Goal: Complete application form: Complete application form

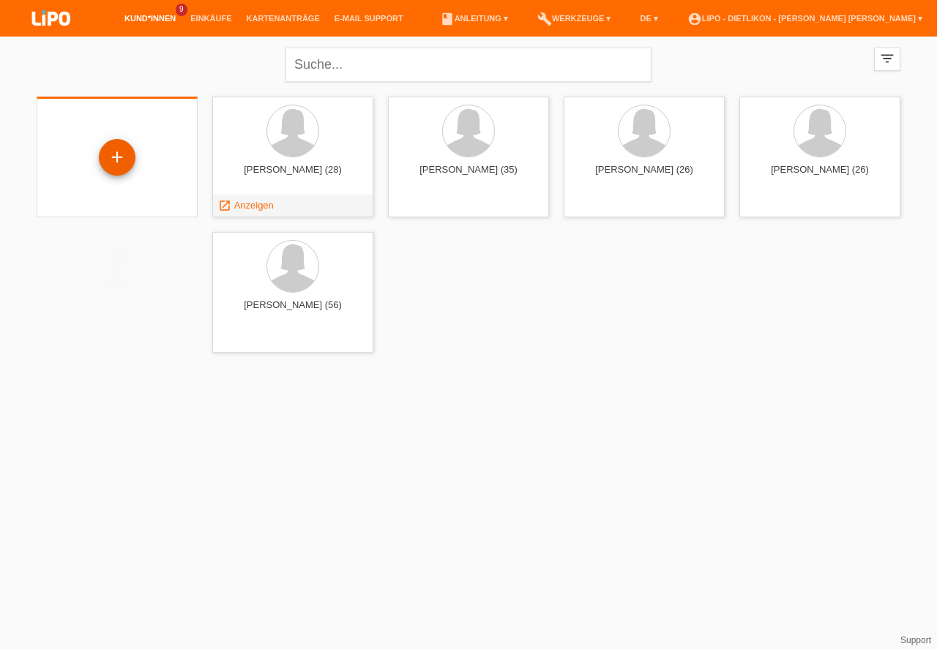
click at [114, 157] on div "+" at bounding box center [117, 157] width 35 height 25
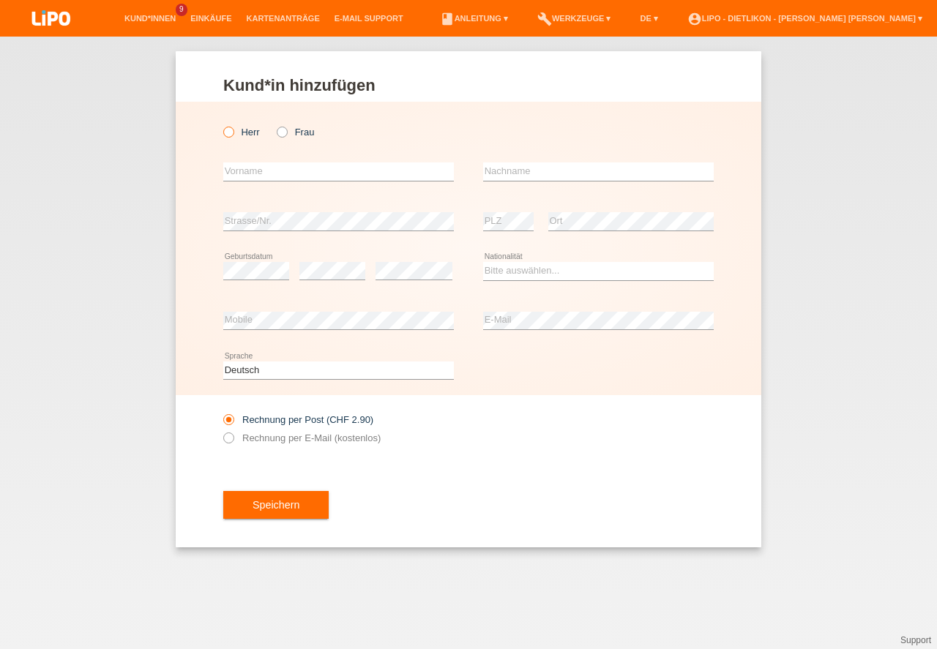
click at [243, 132] on label "Herr" at bounding box center [241, 132] width 37 height 11
click at [233, 132] on input "Herr" at bounding box center [228, 132] width 10 height 10
radio input "true"
click at [247, 168] on input "text" at bounding box center [338, 171] width 231 height 18
type input "ELVIS"
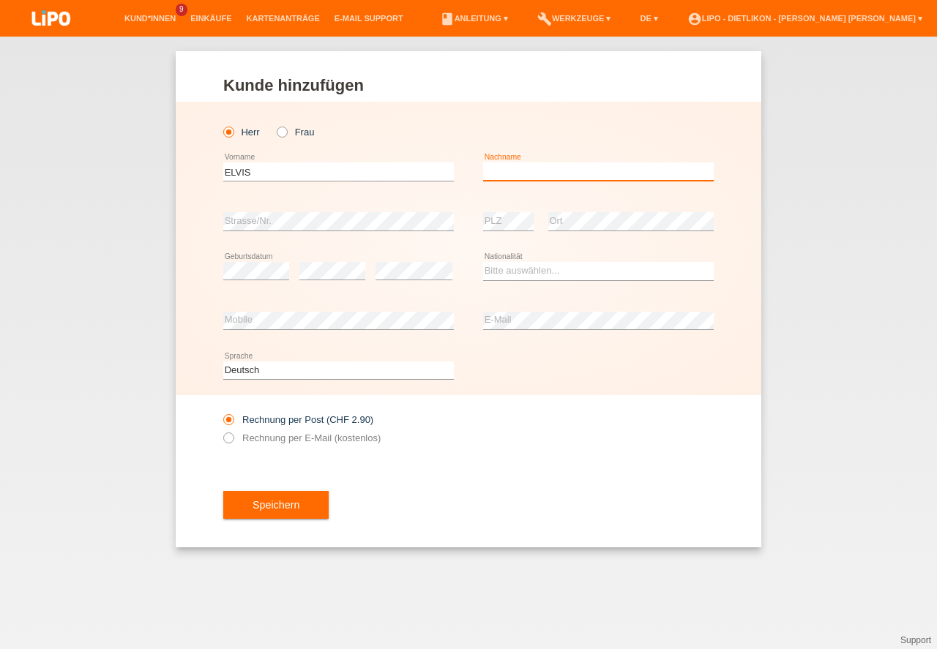
click at [536, 168] on input "text" at bounding box center [598, 171] width 231 height 18
type input "[PERSON_NAME]"
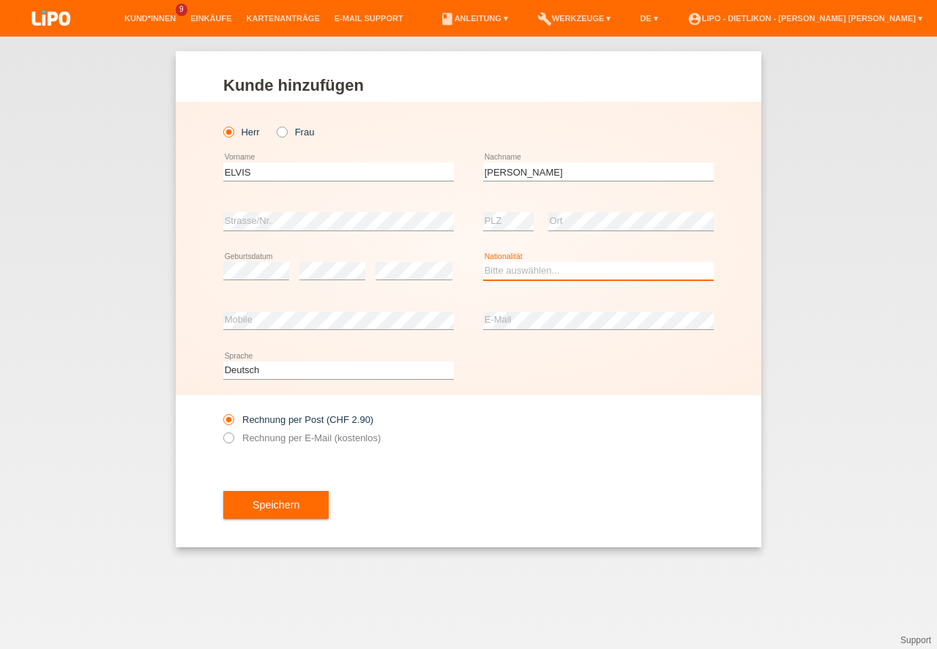
click at [536, 275] on select "Bitte auswählen... Schweiz Deutschland Liechtenstein Österreich ------------ Af…" at bounding box center [598, 271] width 231 height 18
click at [0, 0] on option "Deutschland" at bounding box center [0, 0] width 0 height 0
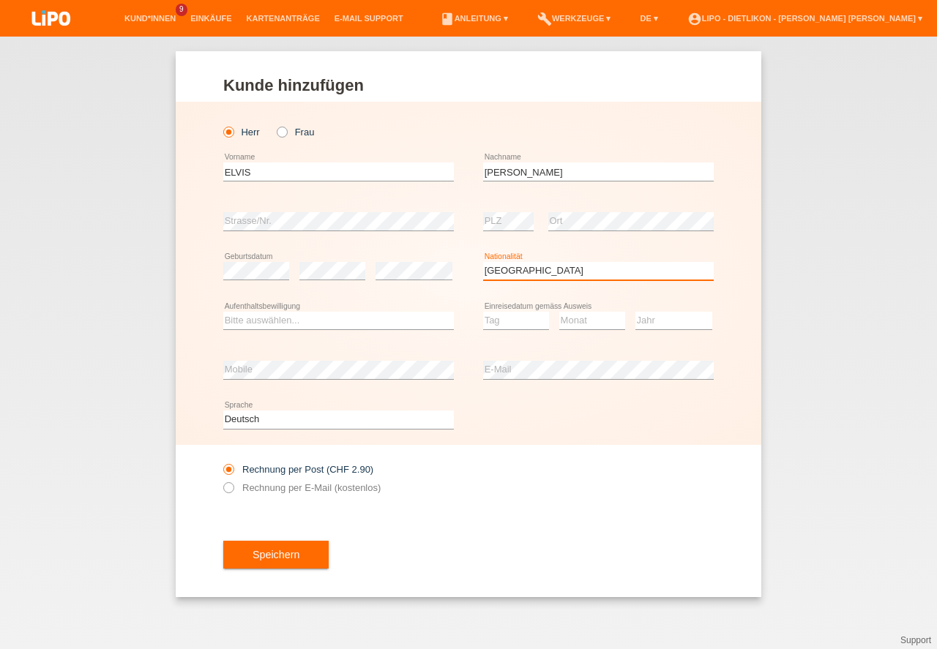
click at [528, 271] on select "Bitte auswählen... Schweiz Deutschland Liechtenstein Österreich ------------ Af…" at bounding box center [598, 271] width 231 height 18
select select "CH"
click at [0, 0] on option "Schweiz" at bounding box center [0, 0] width 0 height 0
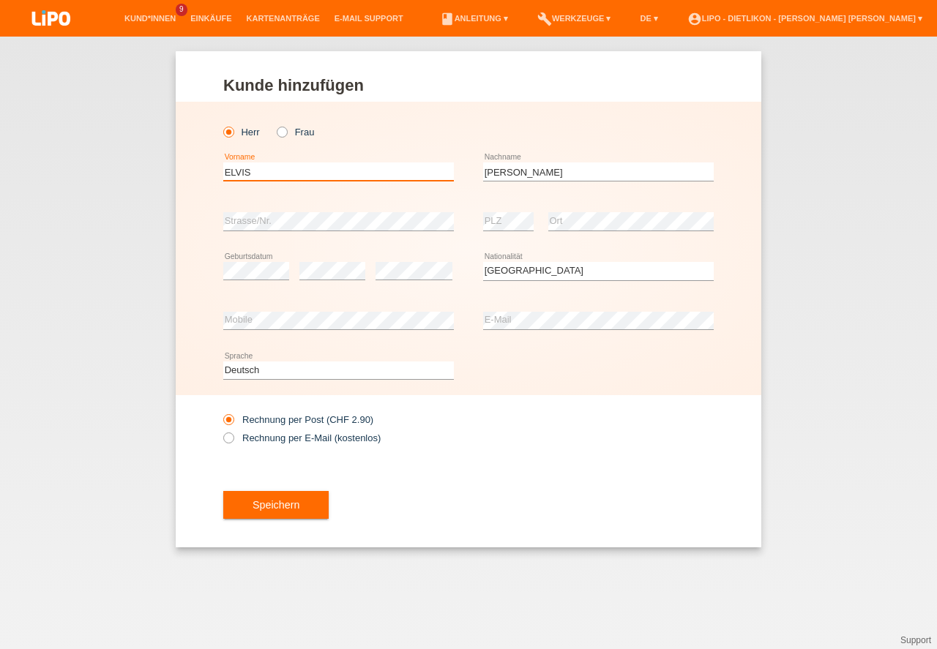
click at [239, 176] on input "ELVIS" at bounding box center [338, 171] width 231 height 18
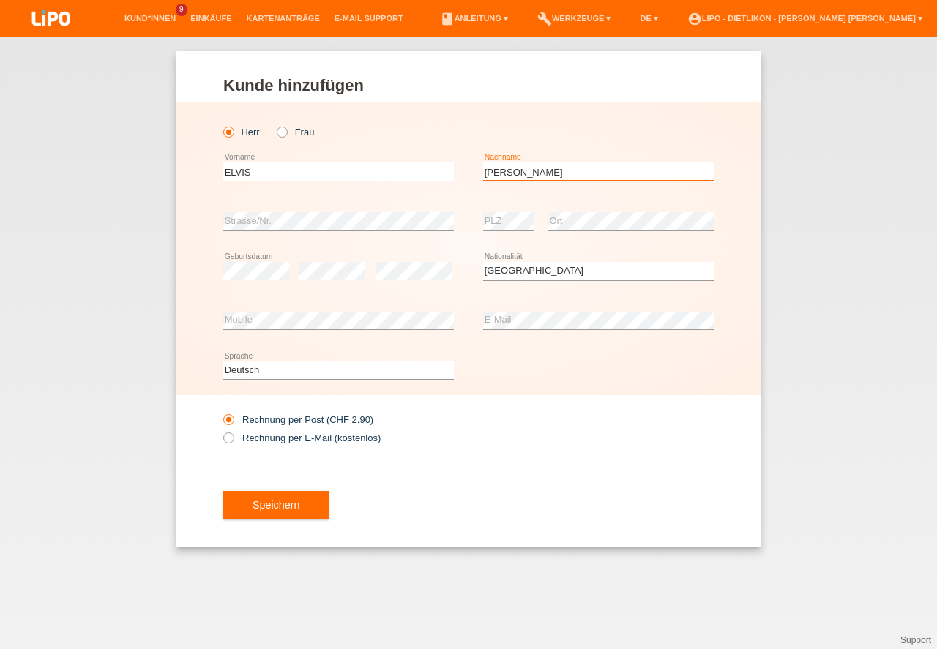
click at [512, 177] on input "BOAKYE" at bounding box center [598, 171] width 231 height 18
click at [509, 176] on input "BOAKYE" at bounding box center [598, 171] width 231 height 18
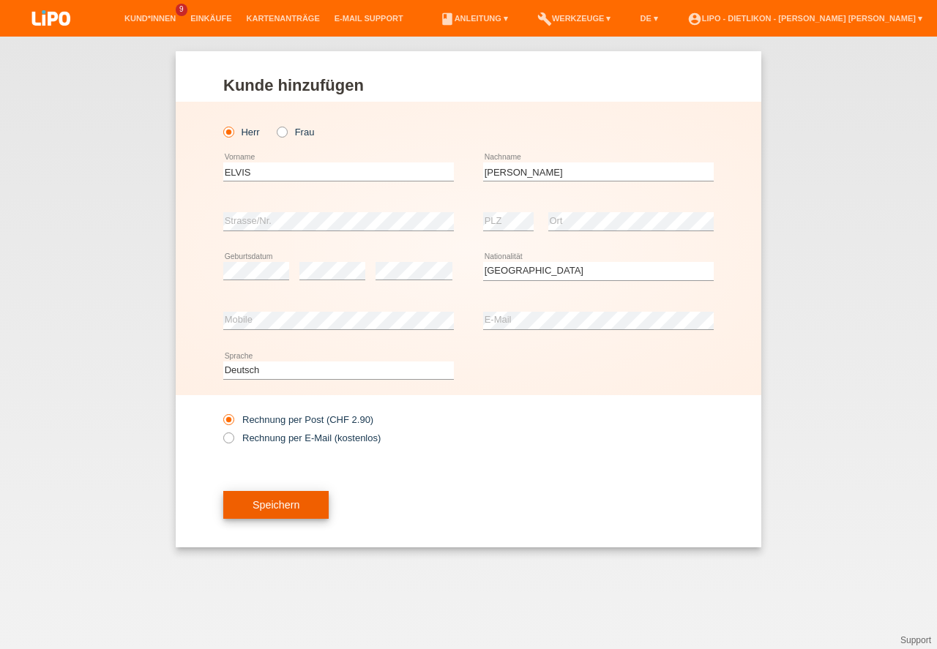
click at [292, 501] on button "Speichern" at bounding box center [275, 505] width 105 height 28
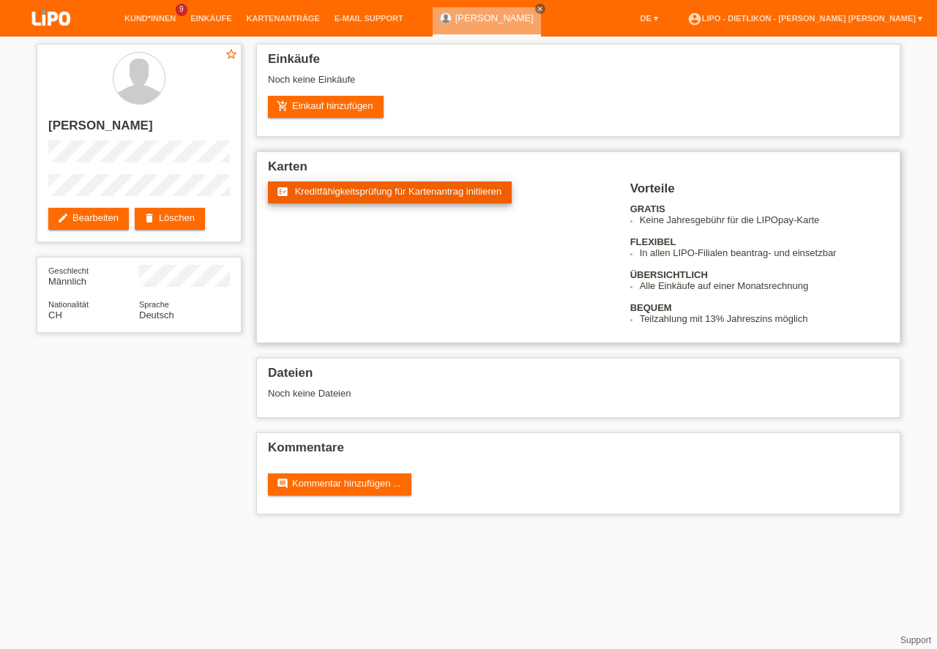
click at [326, 201] on link "fact_check Kreditfähigkeitsprüfung für Kartenantrag initiieren" at bounding box center [390, 193] width 244 height 22
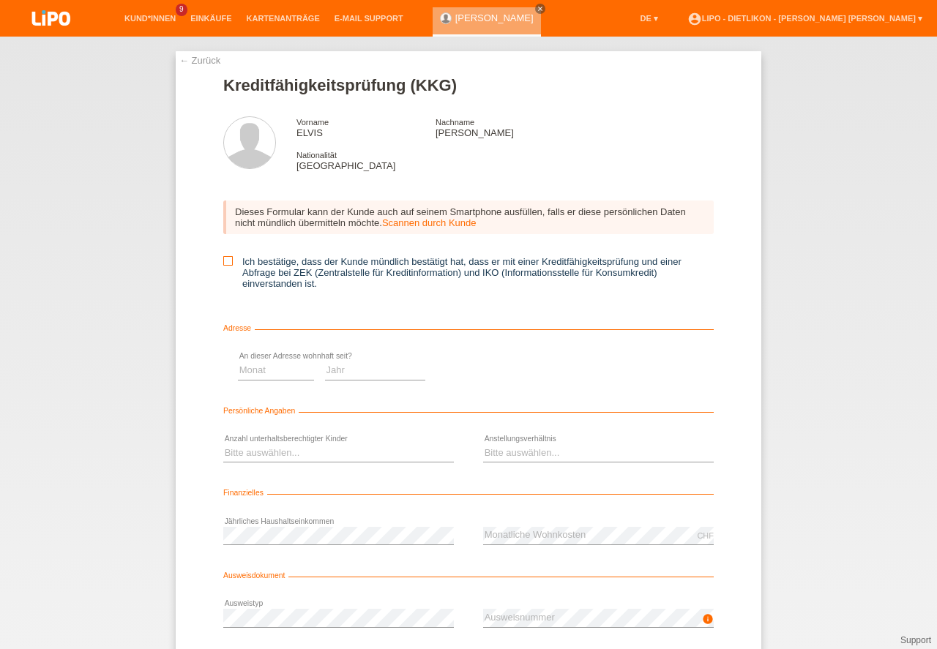
click at [232, 257] on label "Ich bestätige, dass der Kunde mündlich bestätigt hat, dass er mit einer Kreditf…" at bounding box center [468, 272] width 490 height 33
click at [232, 257] on input "Ich bestätige, dass der Kunde mündlich bestätigt hat, dass er mit einer Kreditf…" at bounding box center [228, 261] width 10 height 10
checkbox input "true"
click at [515, 370] on select "Monat 01 02 03 04 05 06 07 08 09 10" at bounding box center [521, 371] width 76 height 18
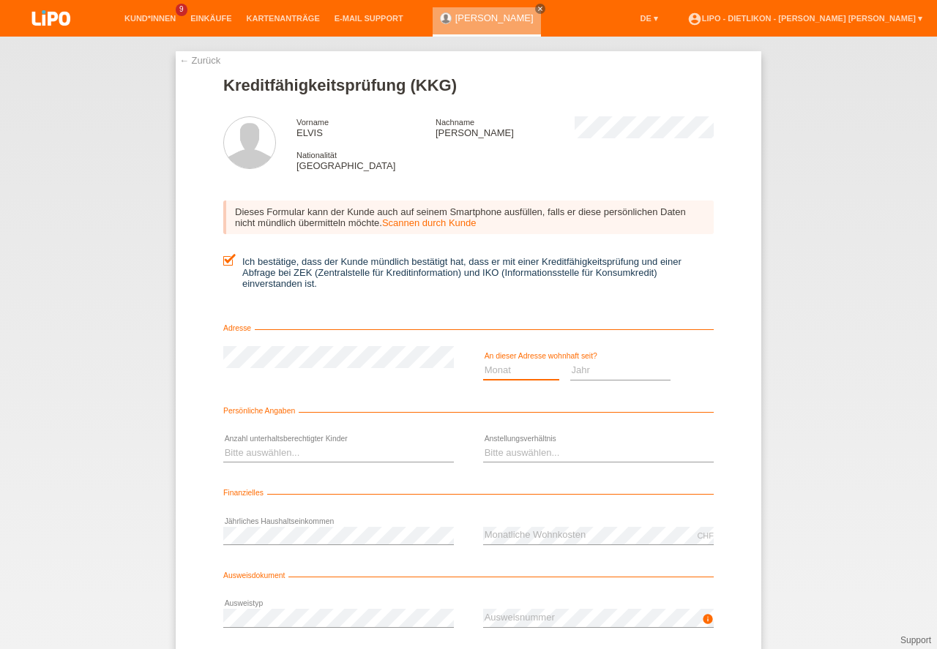
click at [515, 370] on select "Monat 01 02 03 04 05 06 07 08 09 10" at bounding box center [521, 371] width 76 height 18
select select "02"
click at [0, 0] on option "02" at bounding box center [0, 0] width 0 height 0
click at [619, 364] on select "Jahr 2025 2024 2023 2022 2021 2020 2019 2018 2017 2016 2015 2014 2013 2012 2011…" at bounding box center [620, 371] width 101 height 18
select select "2018"
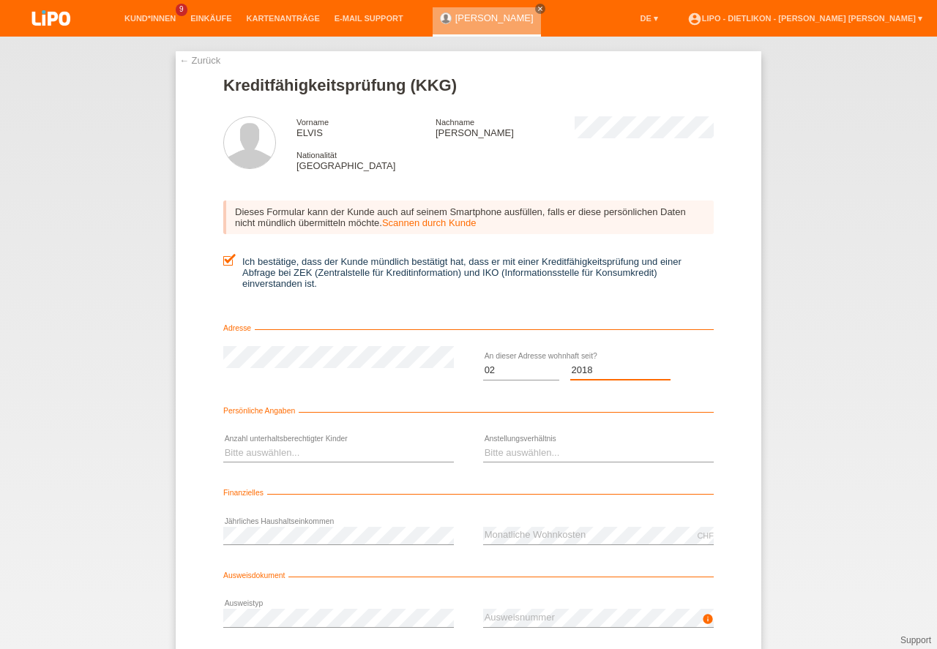
click at [0, 0] on option "2018" at bounding box center [0, 0] width 0 height 0
click at [294, 460] on select "Bitte auswählen... 0 1 2 3 4 5 6 7 8 9" at bounding box center [338, 453] width 231 height 18
select select "0"
click at [0, 0] on option "0" at bounding box center [0, 0] width 0 height 0
click at [527, 452] on select "Bitte auswählen... Unbefristet Befristet Lehrling/Student Pensioniert Nicht arb…" at bounding box center [598, 453] width 231 height 18
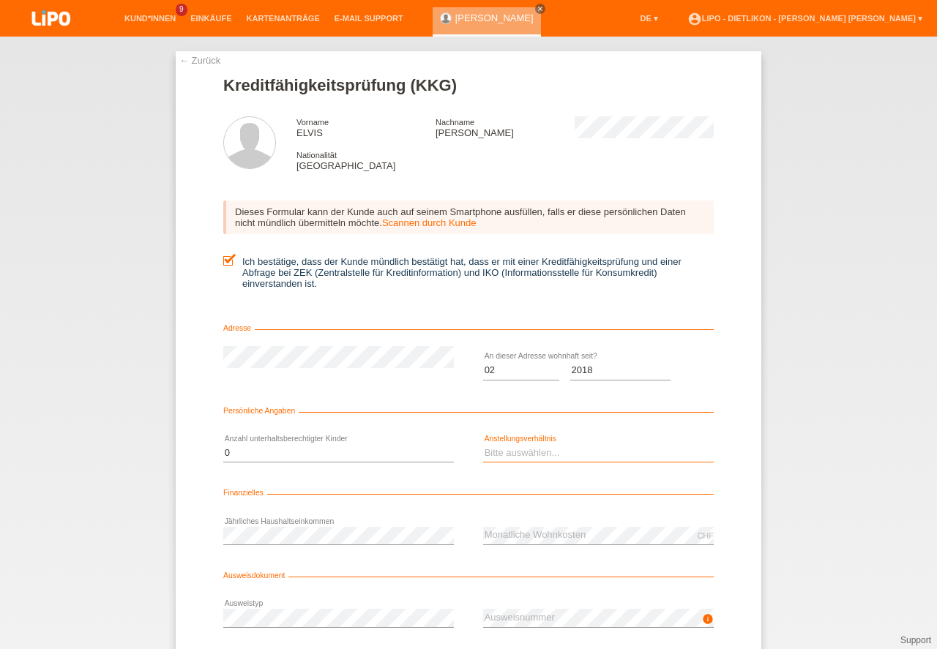
select select "UNLIMITED"
click at [0, 0] on option "Unbefristet" at bounding box center [0, 0] width 0 height 0
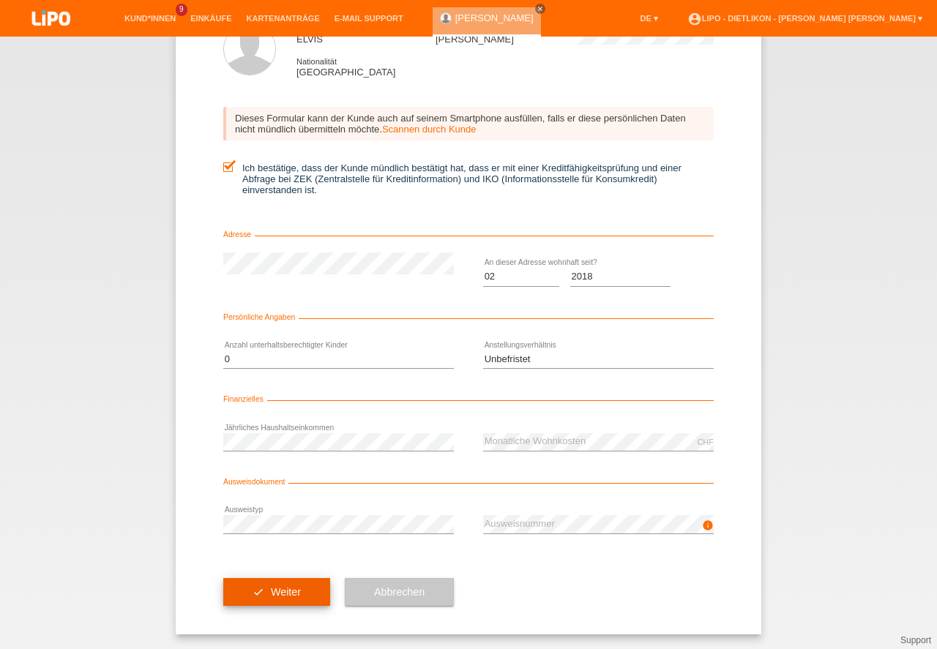
click at [294, 592] on button "check Weiter" at bounding box center [276, 592] width 107 height 28
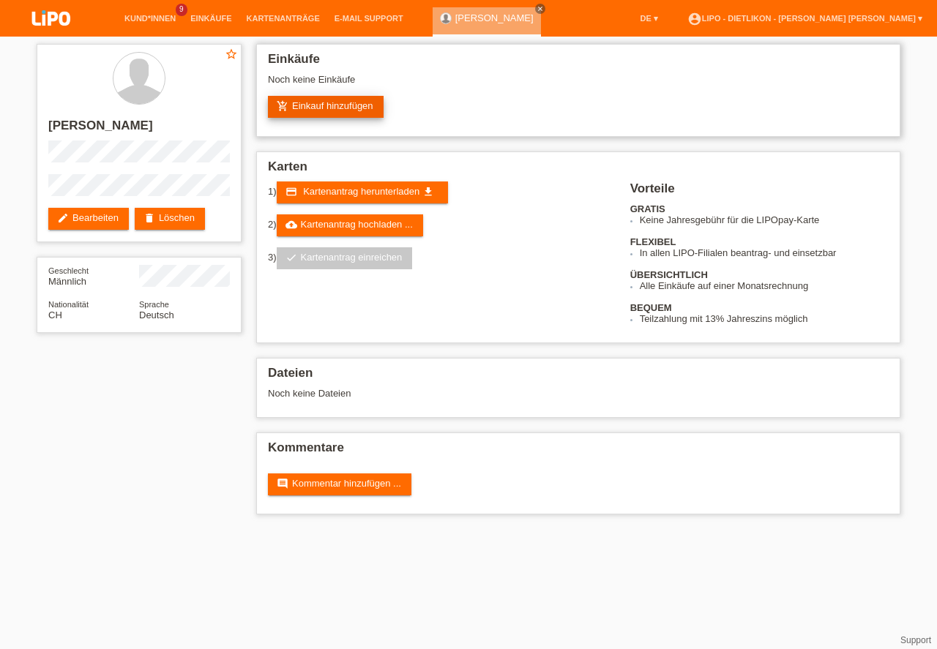
click at [335, 102] on link "add_shopping_cart Einkauf hinzufügen" at bounding box center [326, 107] width 116 height 22
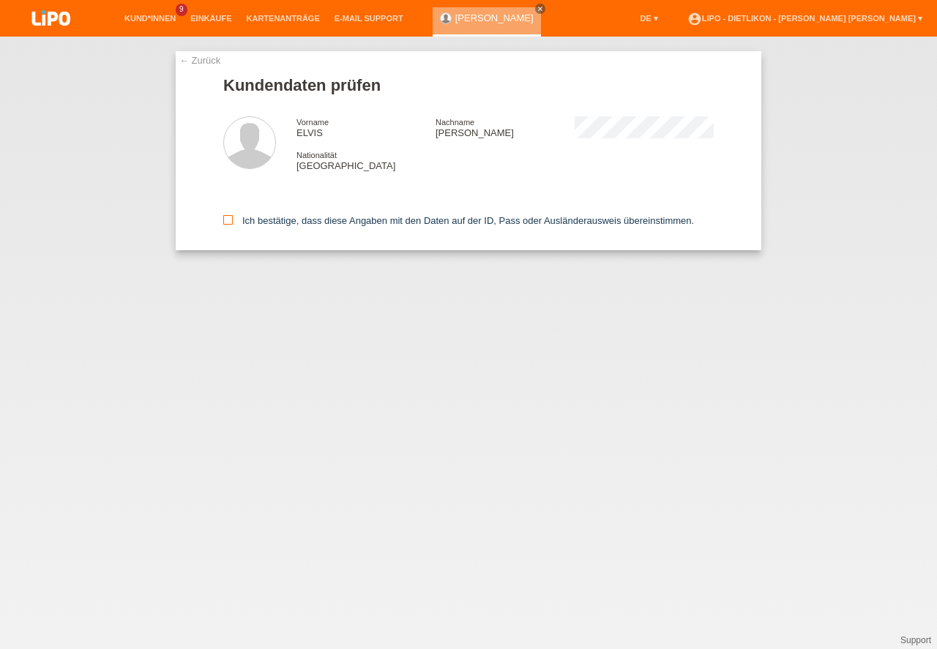
click at [228, 219] on icon at bounding box center [228, 220] width 10 height 10
click at [228, 219] on input "Ich bestätige, dass diese Angaben mit den Daten auf der ID, Pass oder Ausländer…" at bounding box center [228, 220] width 10 height 10
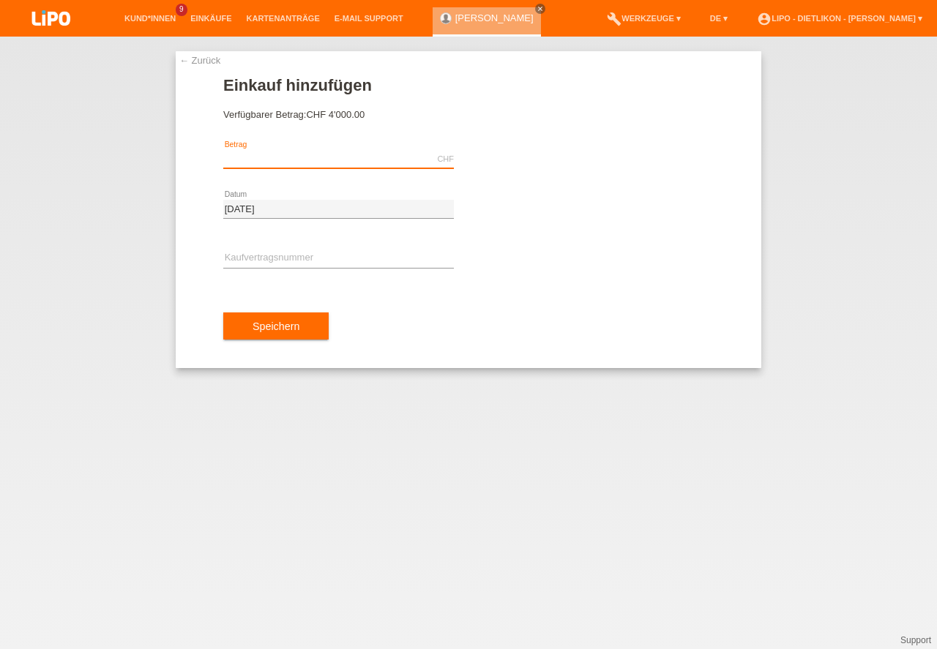
click at [362, 157] on input "text" at bounding box center [338, 159] width 231 height 18
click at [340, 108] on form "Einkauf hinzufügen Verfügbarer Betrag: CHF 4'000.00 CHF error Betrag 01.09.2025" at bounding box center [468, 222] width 490 height 292
click at [343, 111] on span "CHF 4'000.00" at bounding box center [335, 114] width 59 height 11
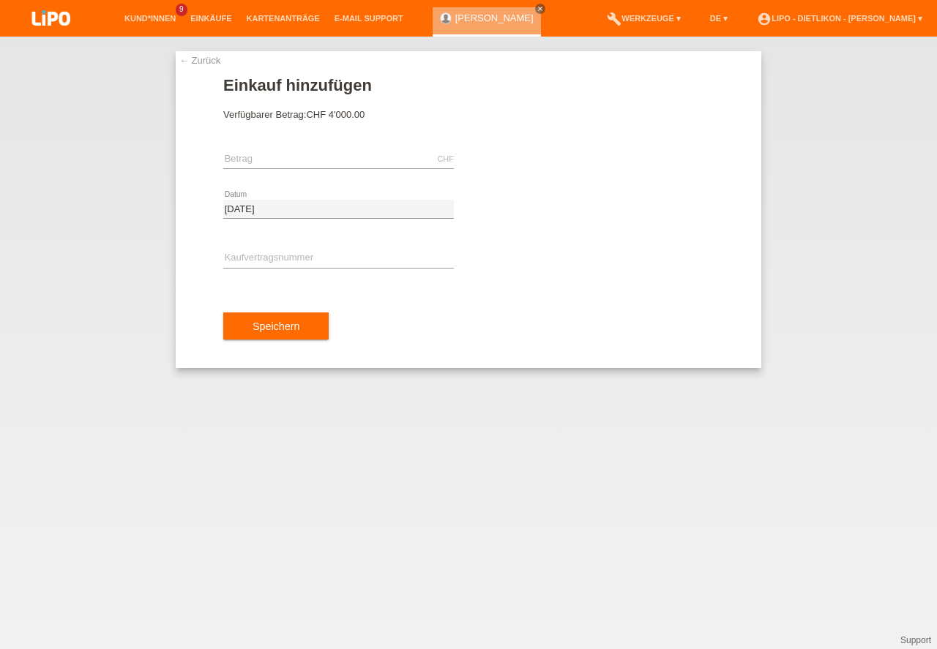
click at [198, 61] on link "← Zurück" at bounding box center [199, 60] width 41 height 11
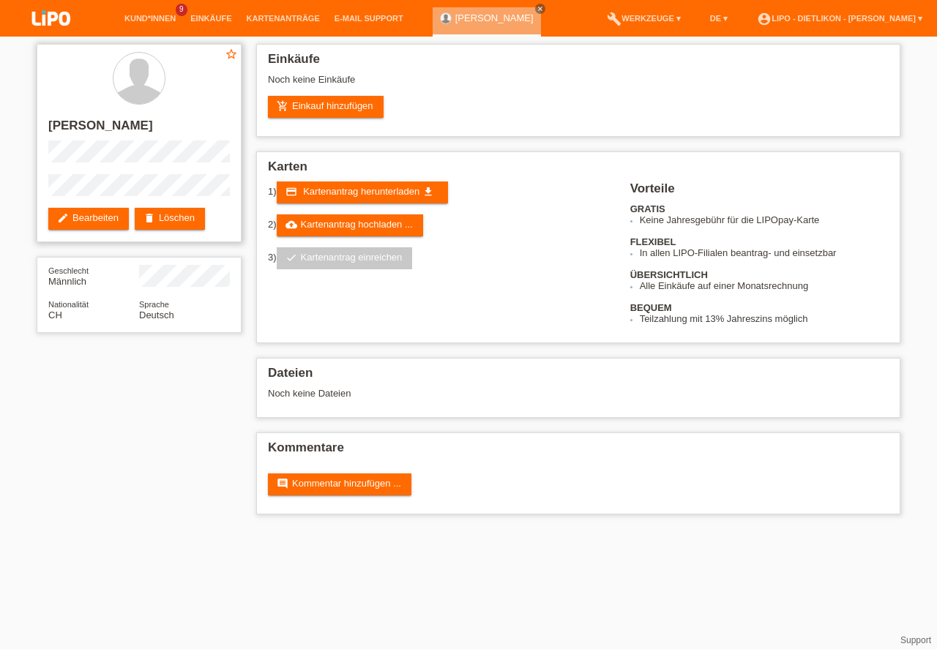
click at [100, 129] on h2 "[PERSON_NAME]" at bounding box center [139, 130] width 182 height 22
click at [64, 124] on h2 "[PERSON_NAME]" at bounding box center [139, 130] width 182 height 22
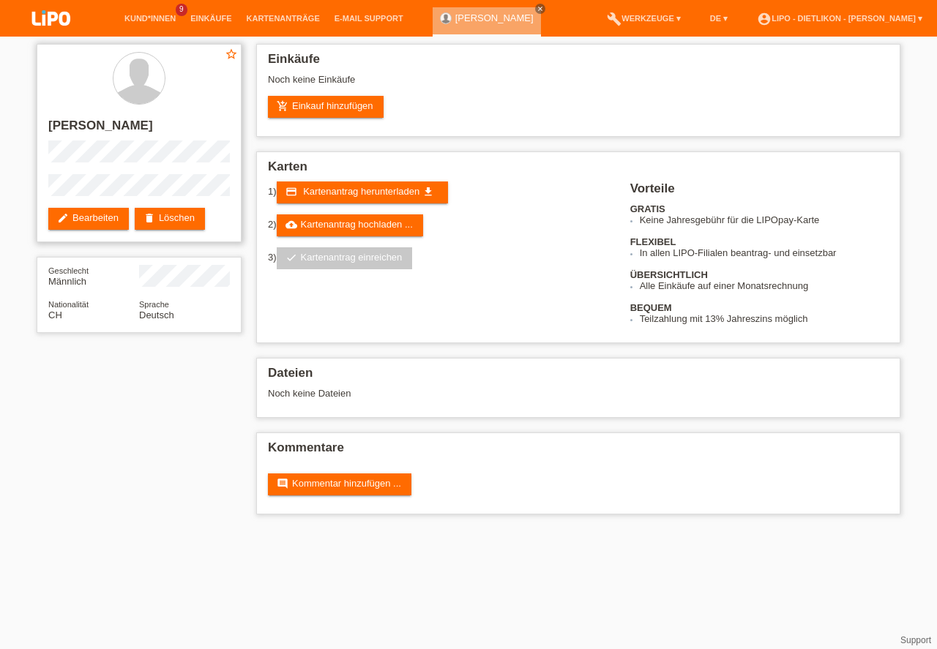
click at [64, 124] on h2 "[PERSON_NAME]" at bounding box center [139, 130] width 182 height 22
drag, startPoint x: 209, startPoint y: 360, endPoint x: 239, endPoint y: 361, distance: 30.0
click at [211, 358] on div "star_border ELVIS BOAKYE edit Bearbeiten delete Löschen Geschlecht Männlich Nat…" at bounding box center [468, 283] width 878 height 493
click at [48, 191] on div "star_border ELVIS BOAKYE edit Bearbeiten delete Löschen" at bounding box center [139, 143] width 205 height 198
click at [325, 103] on link "add_shopping_cart Einkauf hinzufügen" at bounding box center [326, 107] width 116 height 22
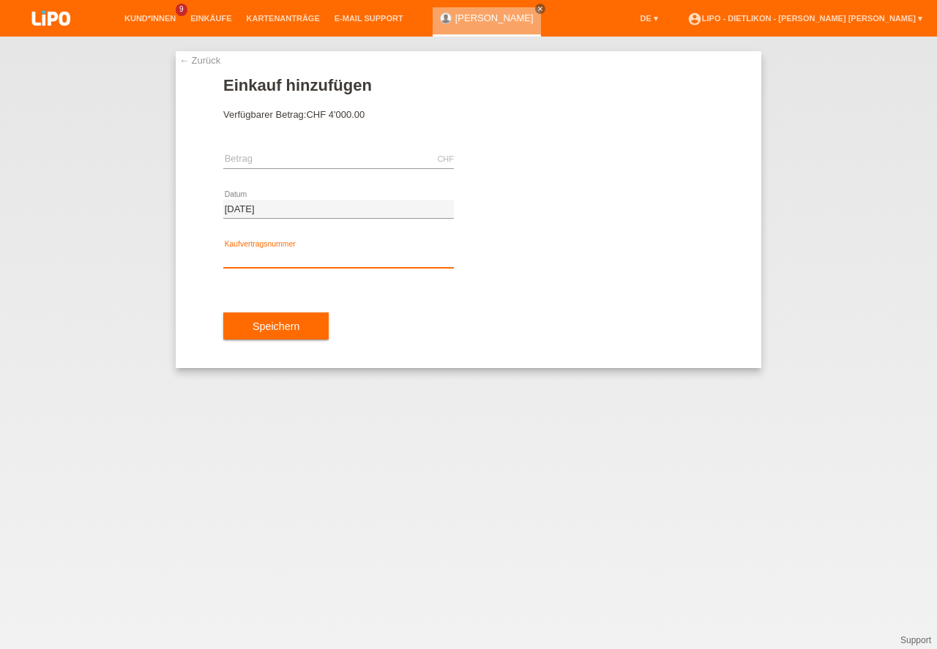
click at [280, 263] on input "text" at bounding box center [338, 259] width 231 height 18
type input "XN3RU7"
click at [256, 156] on input "text" at bounding box center [338, 159] width 231 height 18
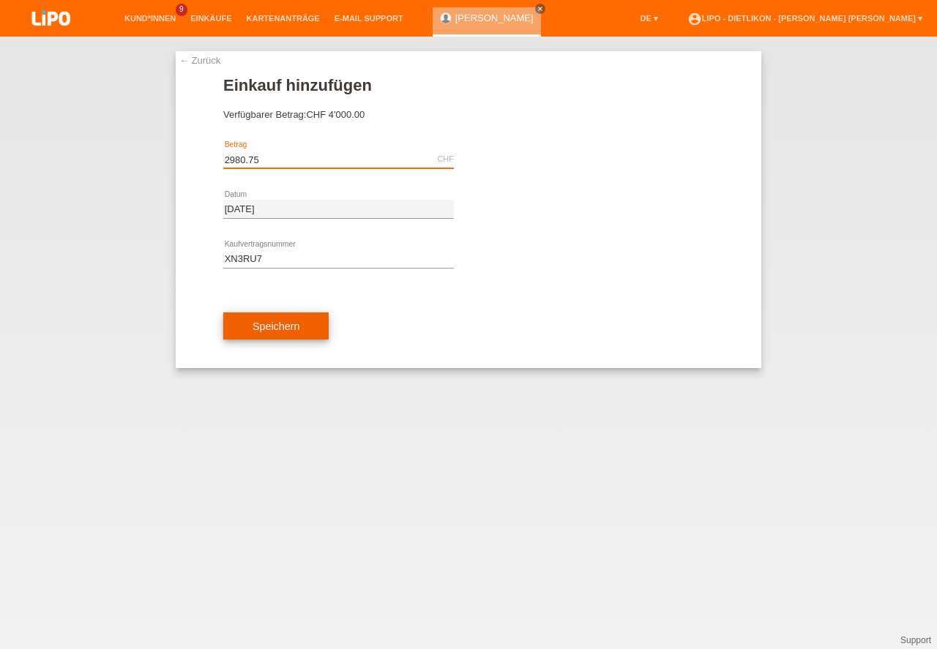
type input "2980.75"
click at [276, 328] on button "Speichern" at bounding box center [275, 327] width 105 height 28
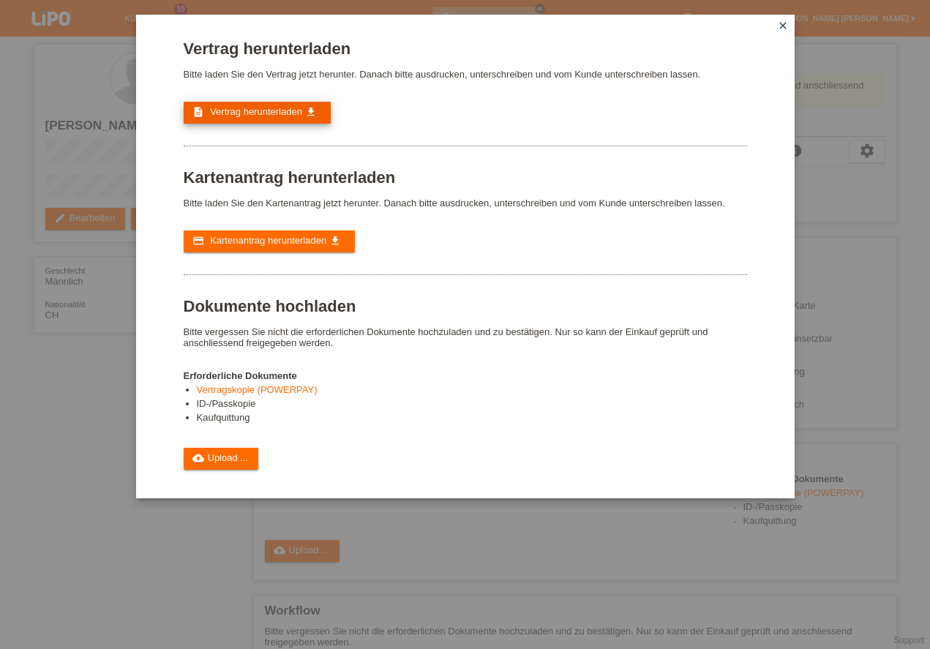
click at [265, 116] on span "Vertrag herunterladen" at bounding box center [256, 111] width 92 height 11
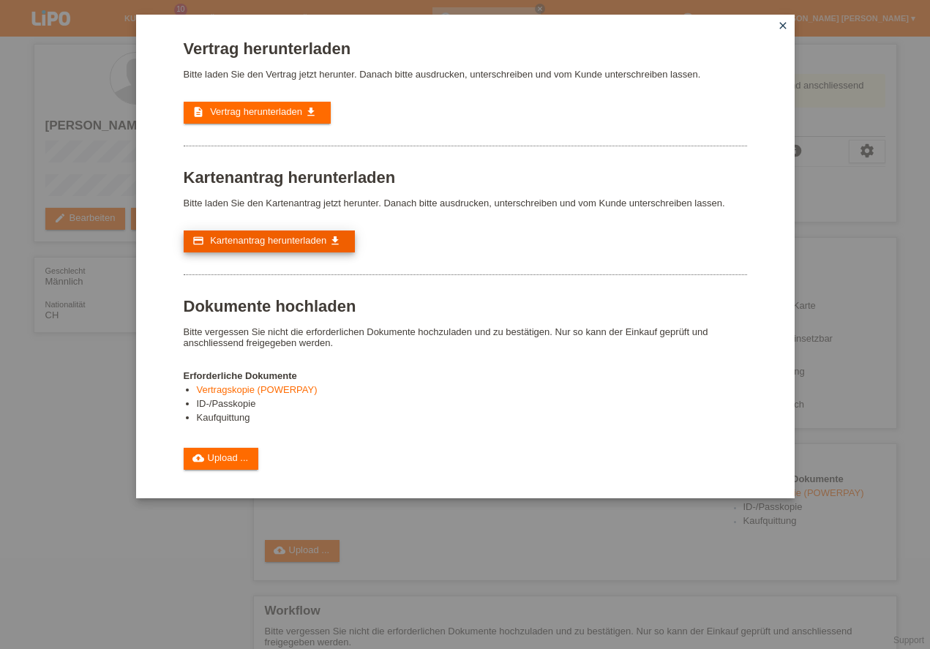
click at [247, 244] on span "Kartenantrag herunterladen" at bounding box center [268, 240] width 116 height 11
drag, startPoint x: 781, startPoint y: 26, endPoint x: 283, endPoint y: 263, distance: 551.3
click at [782, 26] on icon "close" at bounding box center [783, 26] width 12 height 12
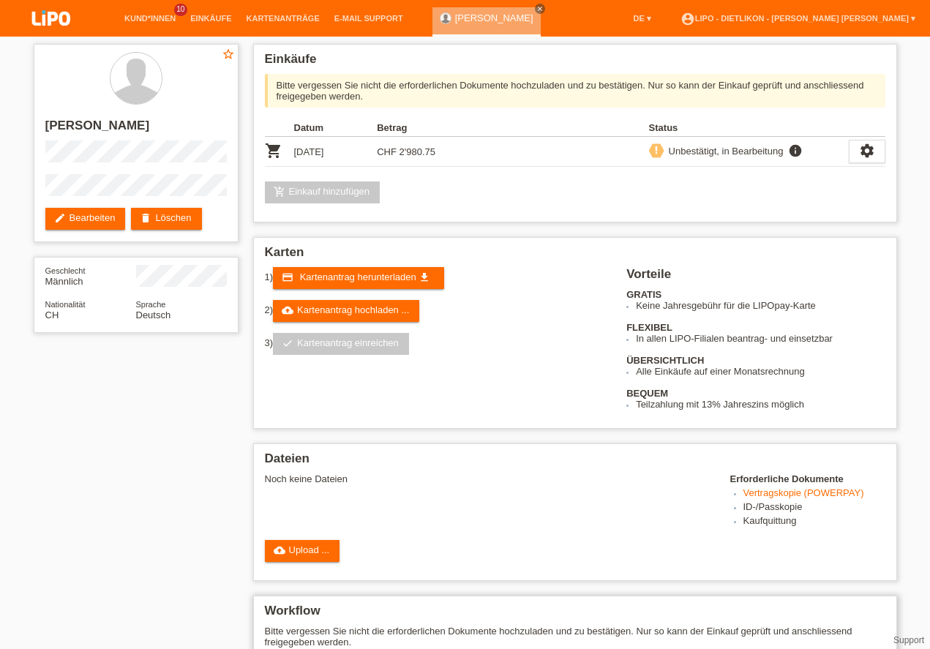
drag, startPoint x: 293, startPoint y: 554, endPoint x: 433, endPoint y: 613, distance: 151.6
click at [293, 553] on link "cloud_upload Upload ..." at bounding box center [302, 551] width 75 height 22
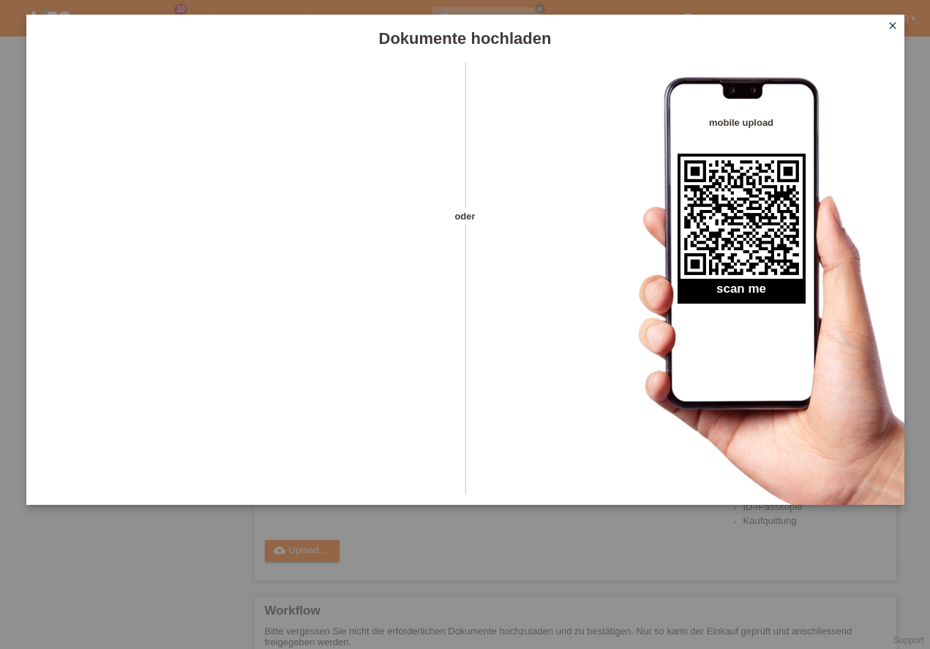
click at [891, 27] on icon "close" at bounding box center [893, 26] width 12 height 12
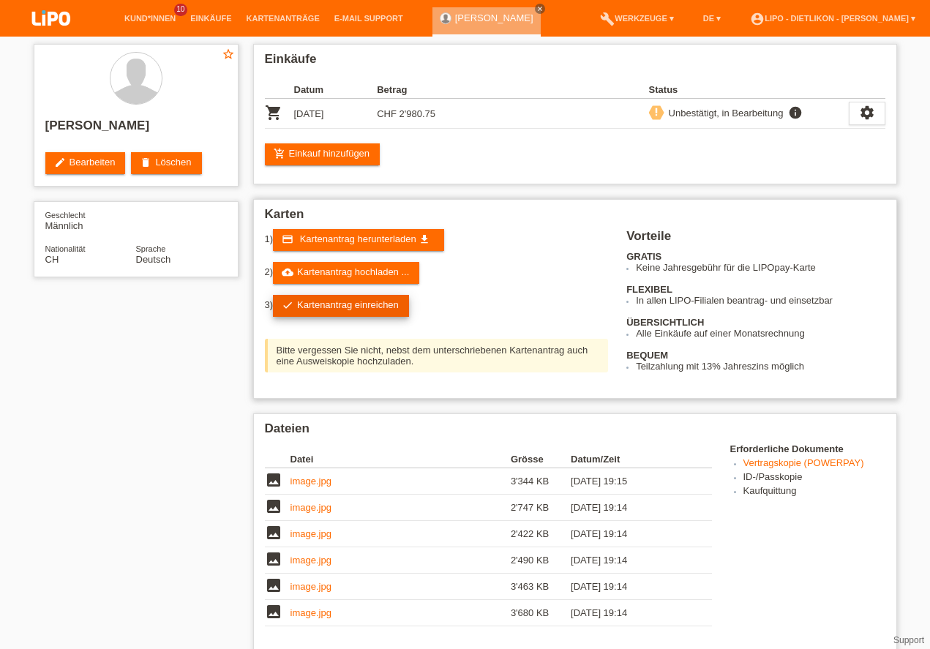
click at [323, 295] on link "check Kartenantrag einreichen" at bounding box center [341, 306] width 136 height 22
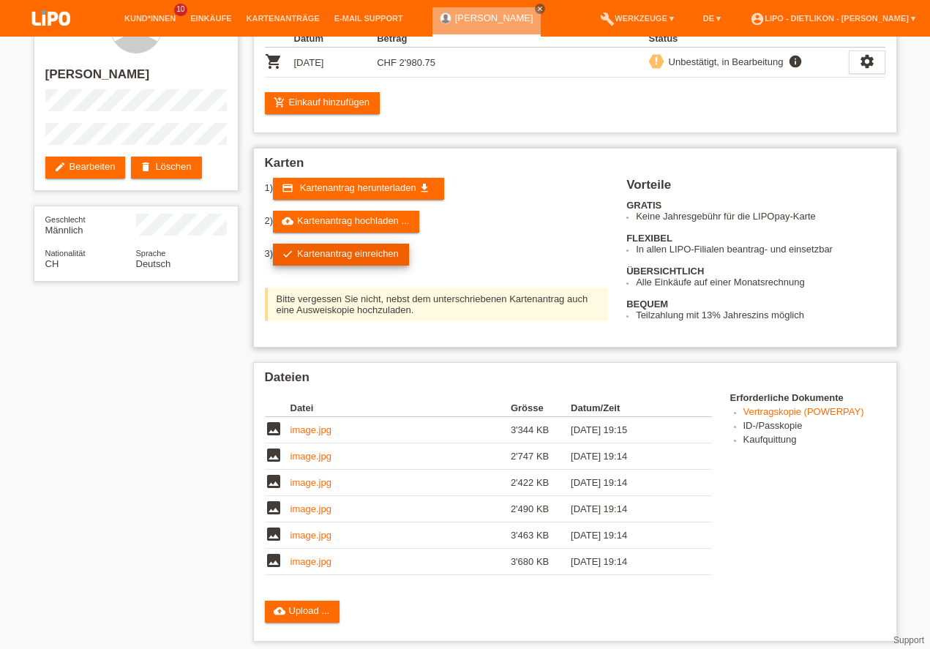
scroll to position [51, 0]
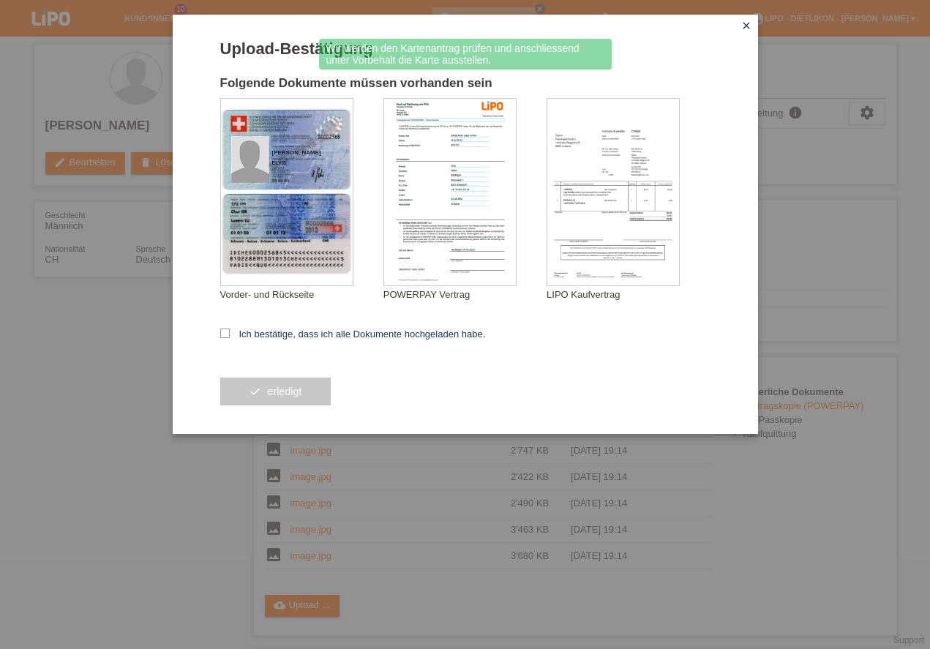
scroll to position [244, 0]
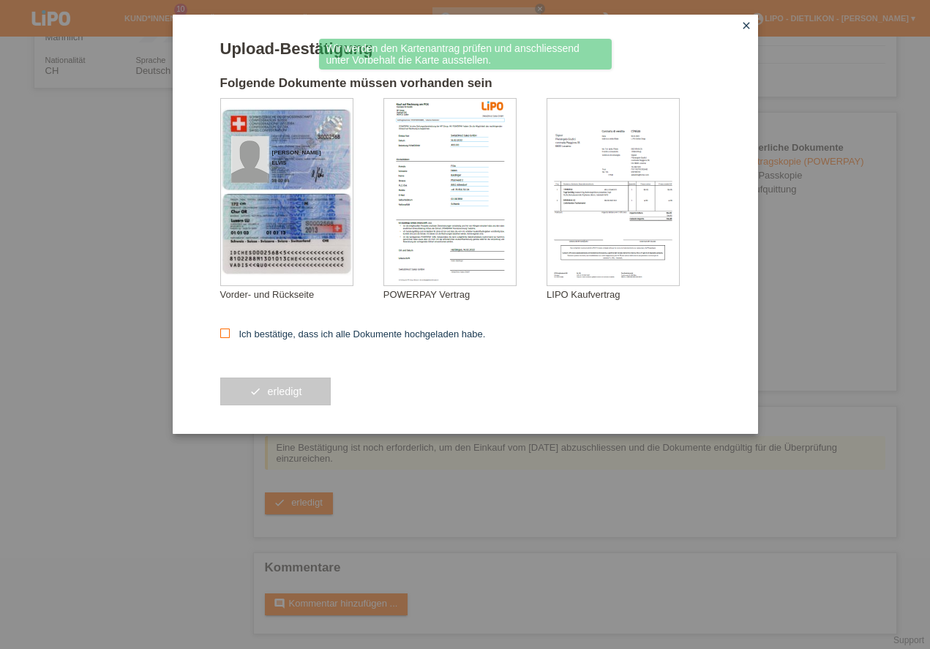
click at [226, 337] on icon at bounding box center [225, 334] width 10 height 10
click at [226, 337] on input "Ich bestätige, dass ich alle Dokumente hochgeladen habe." at bounding box center [225, 334] width 10 height 10
checkbox input "true"
click at [288, 388] on button "check erledigt" at bounding box center [275, 392] width 111 height 28
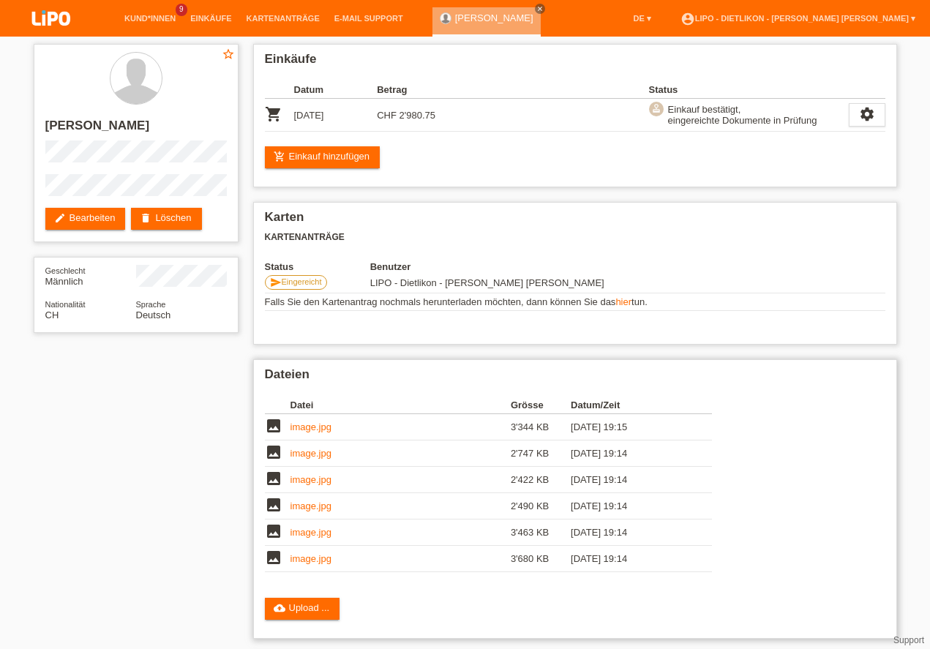
scroll to position [101, 0]
